Goal: Task Accomplishment & Management: Complete application form

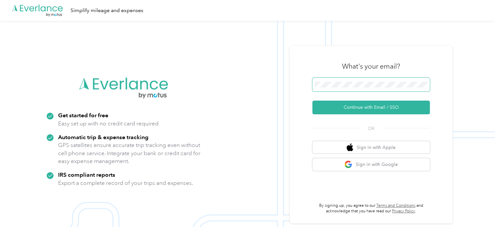
click at [389, 79] on span at bounding box center [370, 85] width 117 height 14
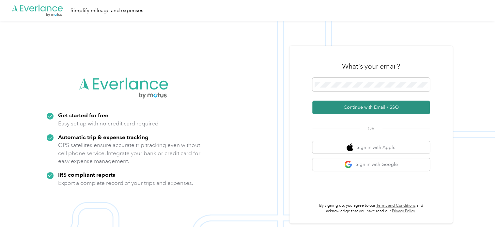
click at [346, 103] on button "Continue with Email / SSO" at bounding box center [370, 108] width 117 height 14
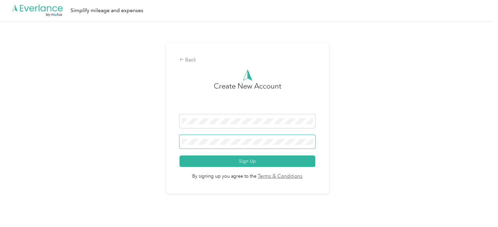
click at [180, 155] on button "Sign Up" at bounding box center [248, 160] width 136 height 11
